Goal: Navigation & Orientation: Find specific page/section

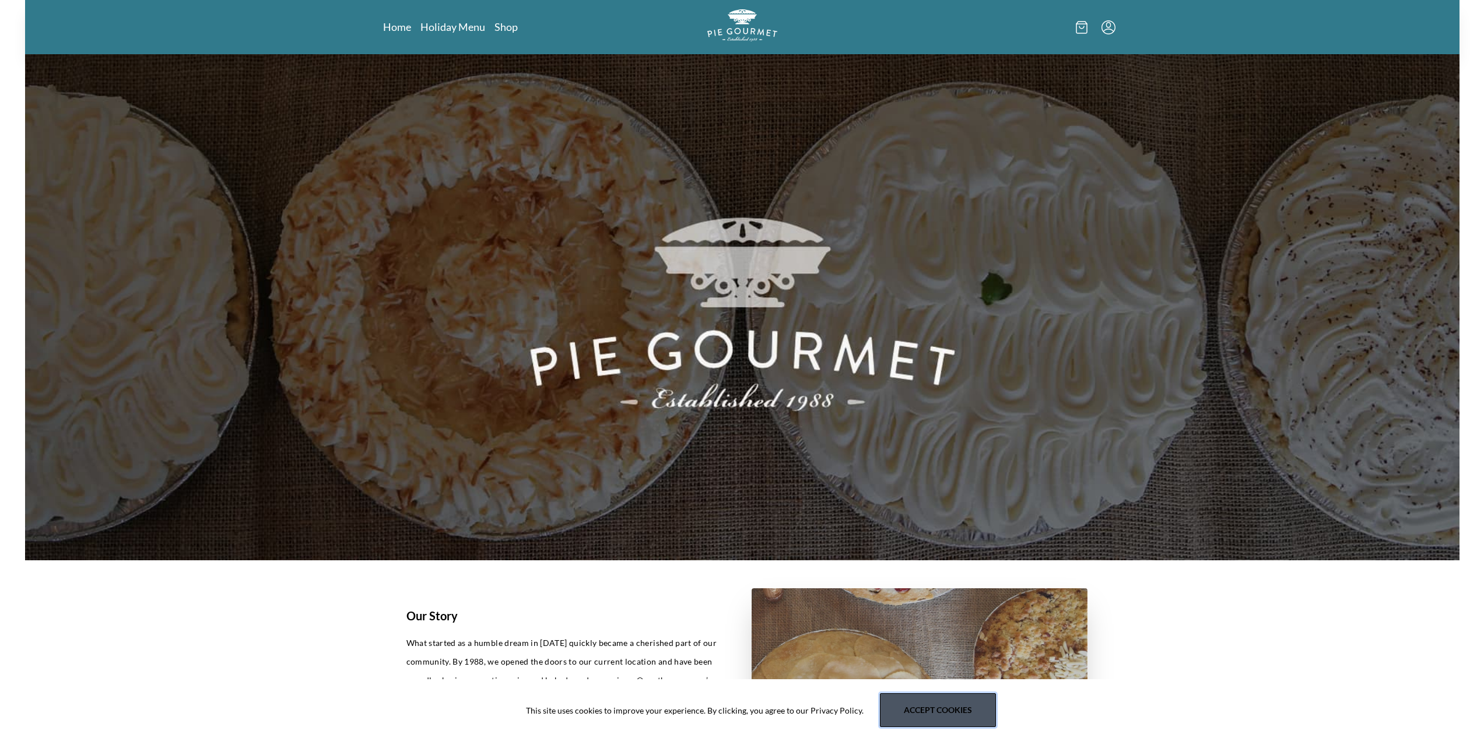
click at [924, 710] on button "Accept cookies" at bounding box center [938, 710] width 116 height 34
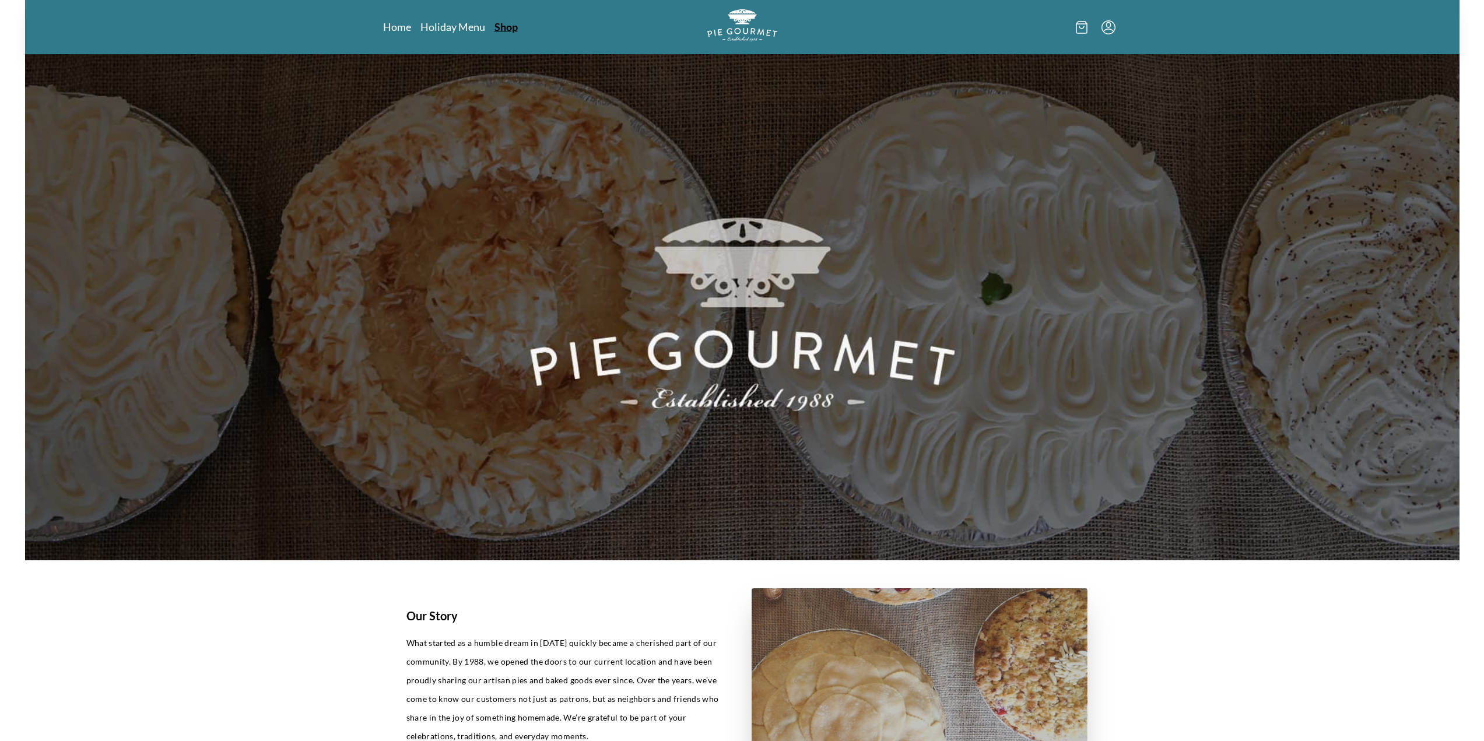
click at [507, 31] on link "Shop" at bounding box center [506, 27] width 23 height 14
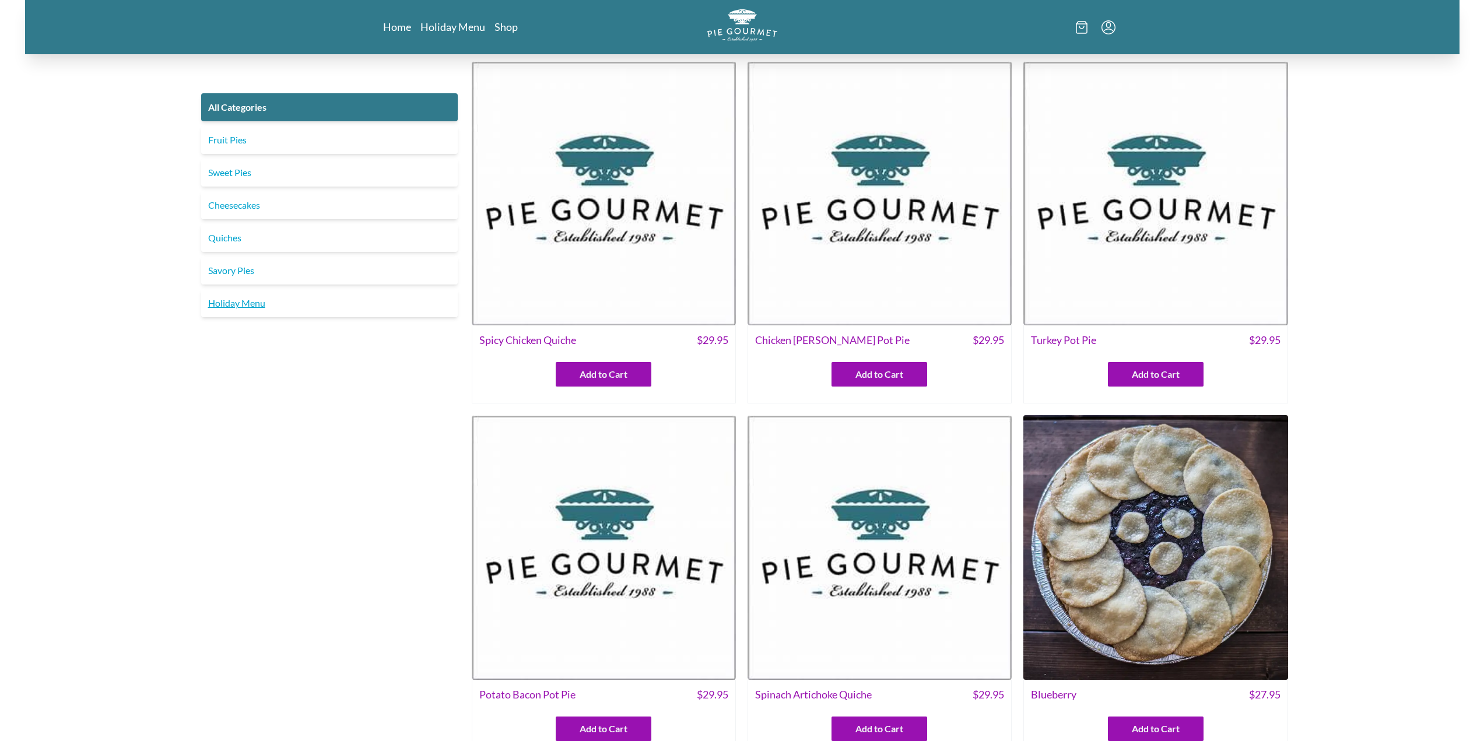
click at [237, 307] on link "Holiday Menu" at bounding box center [329, 303] width 257 height 28
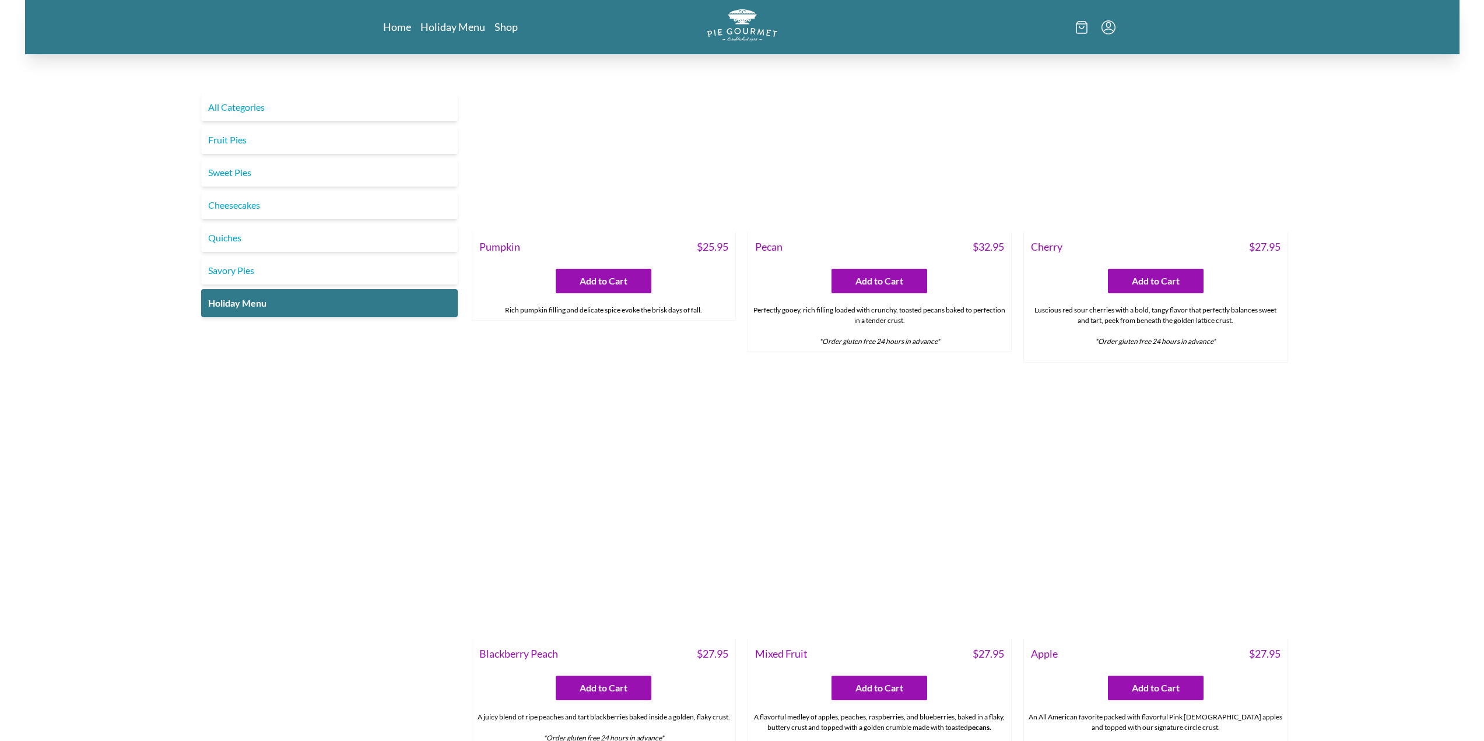
scroll to position [1526, 0]
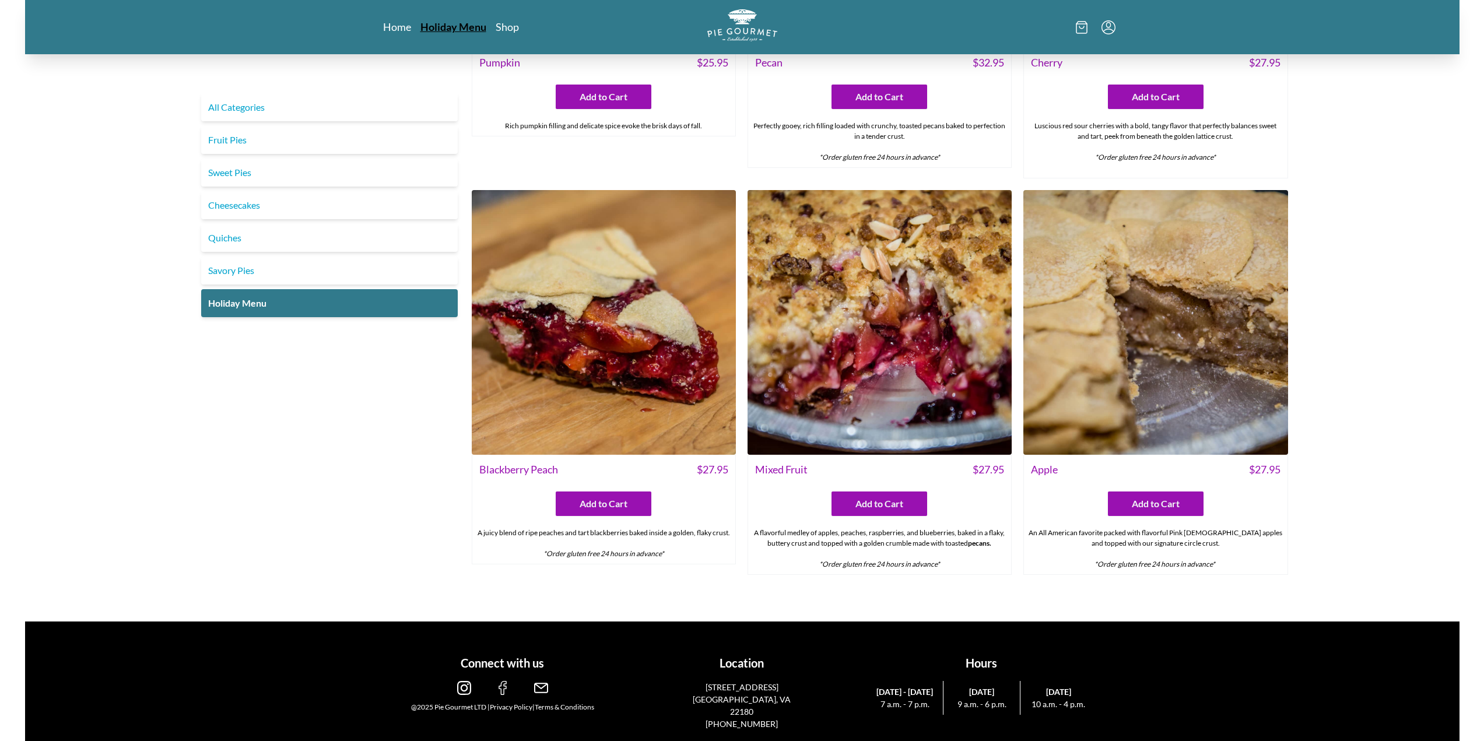
click at [460, 27] on link "Holiday Menu" at bounding box center [453, 27] width 66 height 14
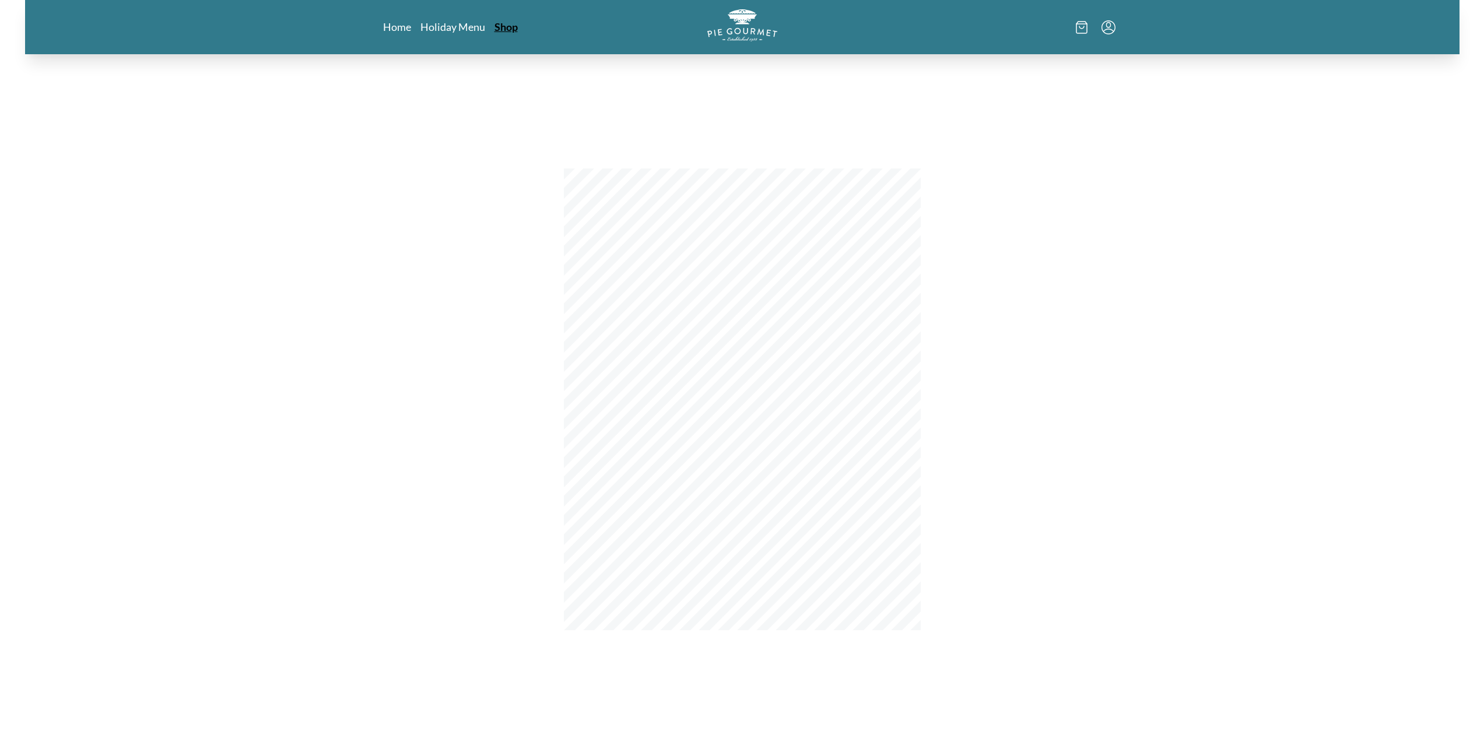
click at [503, 28] on link "Shop" at bounding box center [506, 27] width 23 height 14
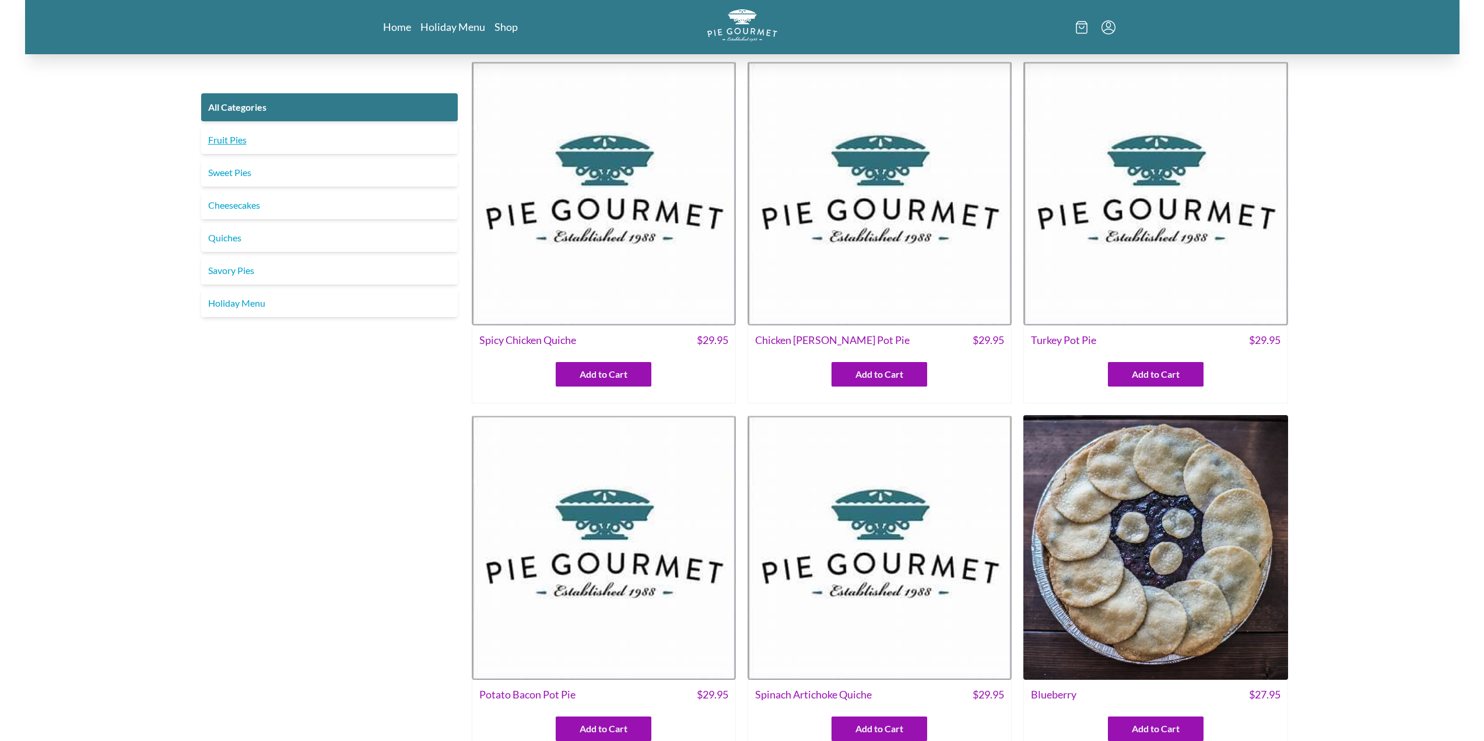
click at [229, 144] on link "Fruit Pies" at bounding box center [329, 140] width 257 height 28
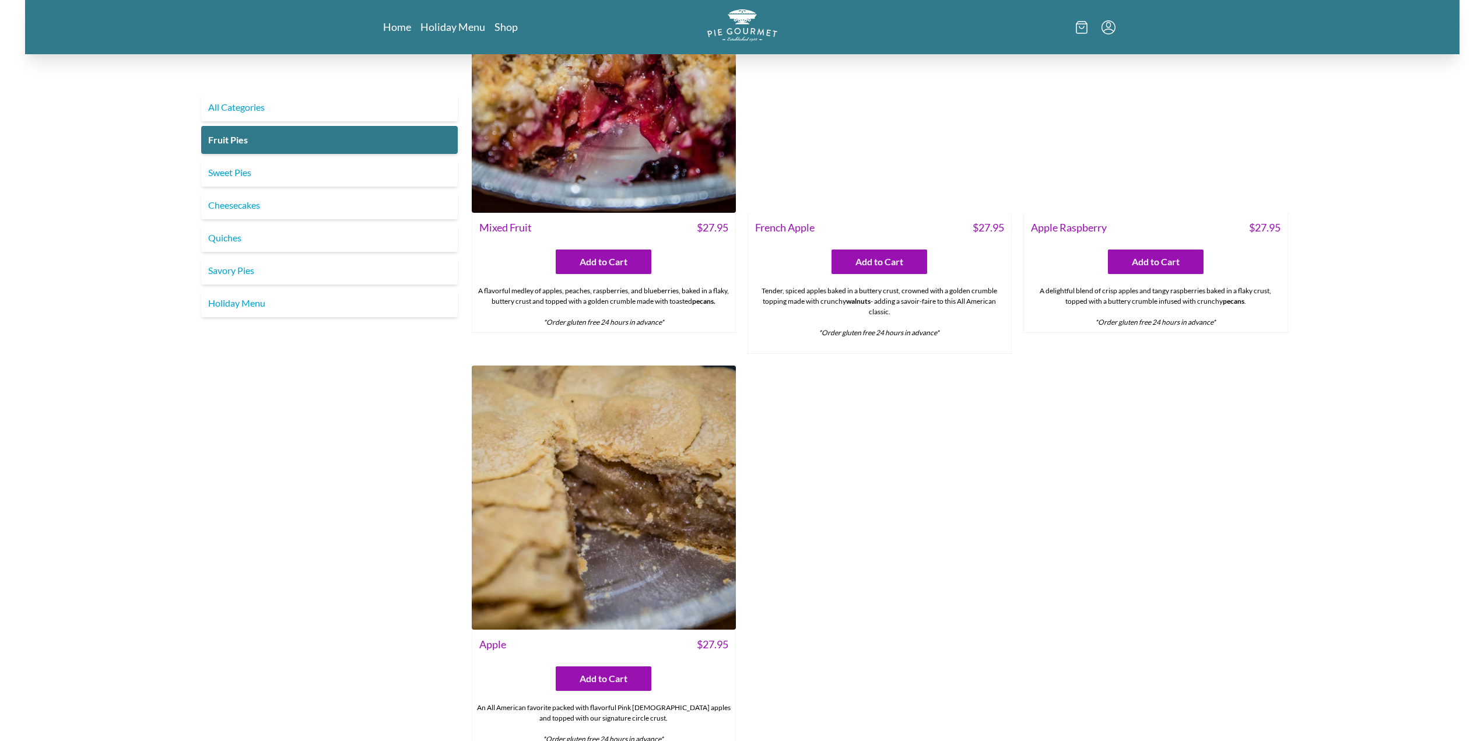
scroll to position [991, 0]
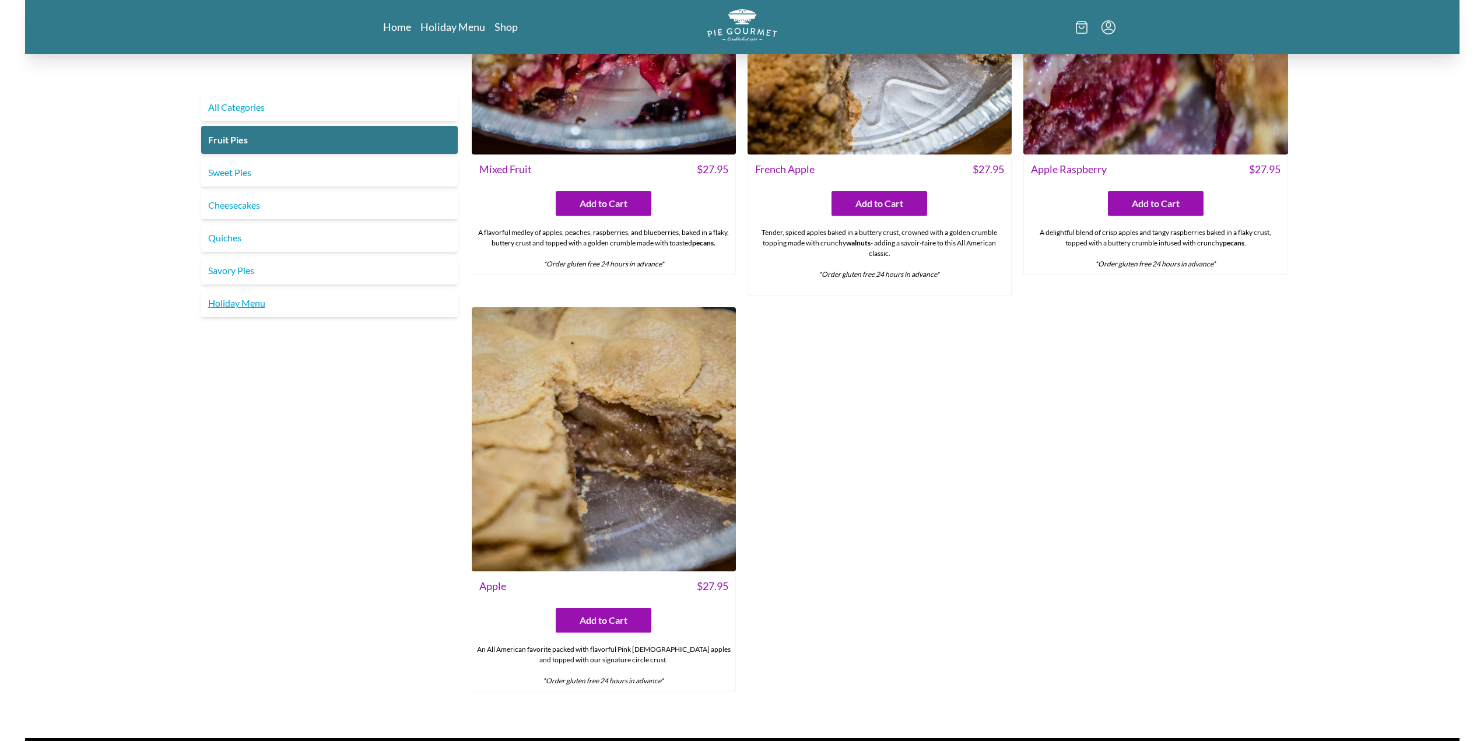
click at [243, 303] on link "Holiday Menu" at bounding box center [329, 303] width 257 height 28
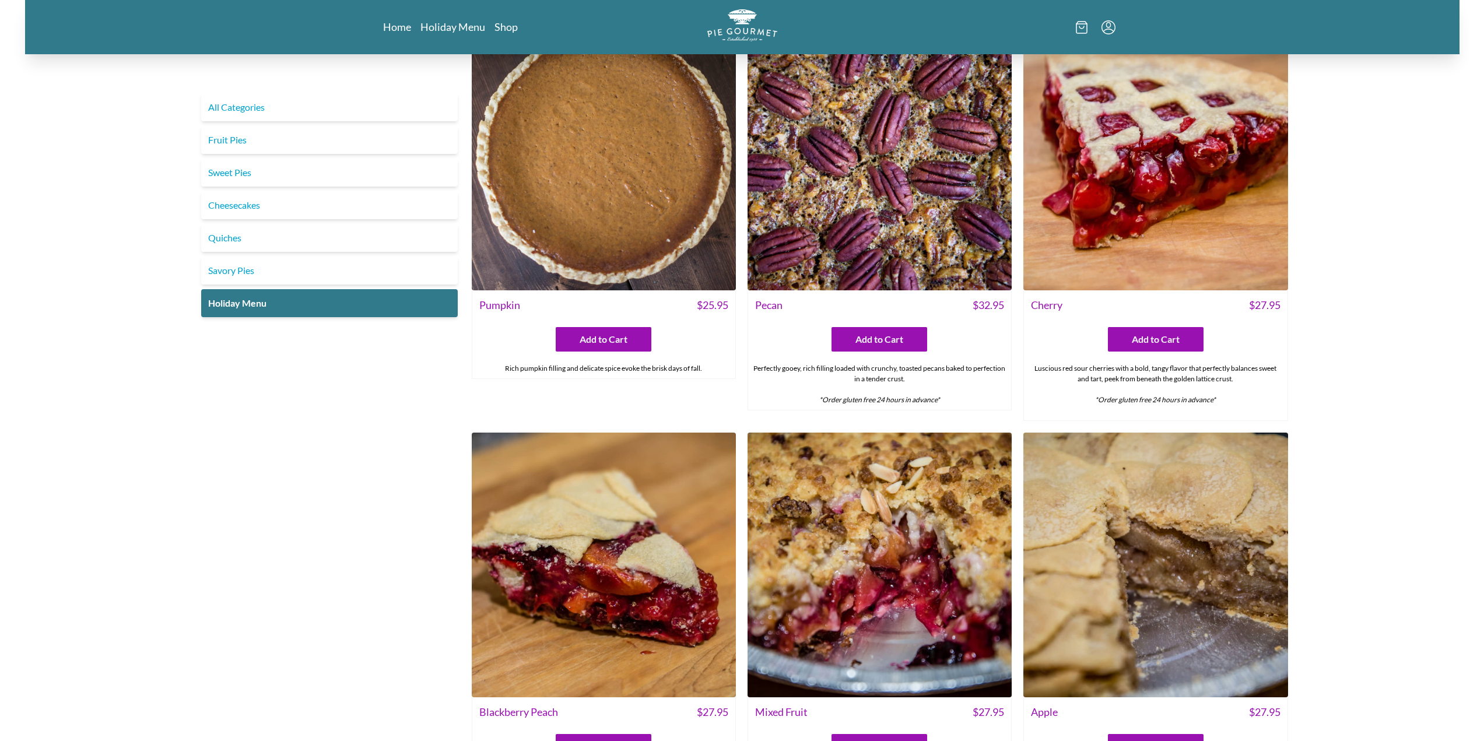
scroll to position [1516, 0]
